Goal: Information Seeking & Learning: Learn about a topic

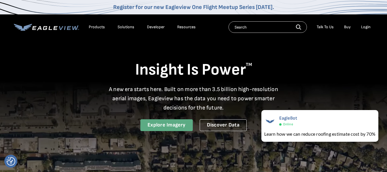
click at [175, 128] on link "Explore Imagery" at bounding box center [166, 125] width 52 height 12
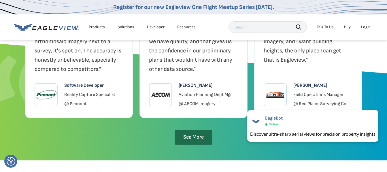
scroll to position [1296, 0]
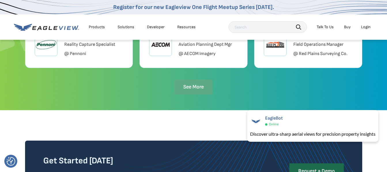
click at [190, 94] on link "See More" at bounding box center [194, 86] width 38 height 15
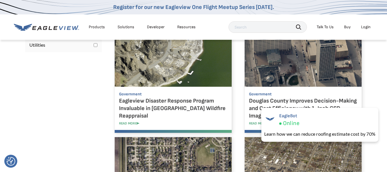
scroll to position [518, 0]
